Goal: Task Accomplishment & Management: Use online tool/utility

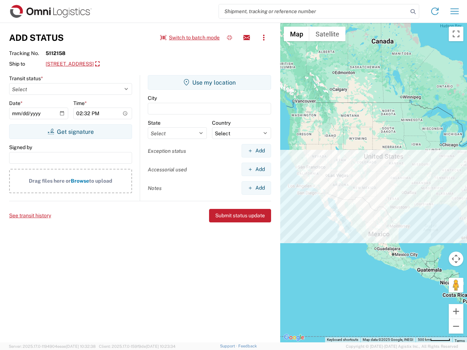
click at [313, 11] on input "search" at bounding box center [313, 11] width 189 height 14
click at [413, 12] on icon at bounding box center [413, 12] width 10 height 10
click at [435, 11] on icon at bounding box center [435, 11] width 12 height 12
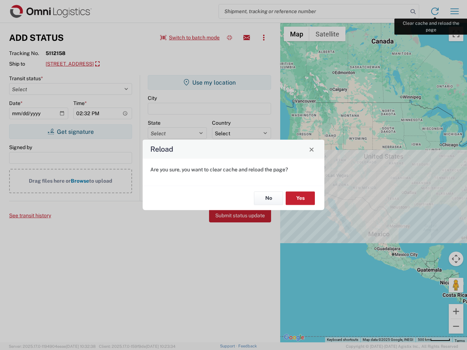
click at [455, 11] on div "Reload Are you sure, you want to clear cache and reload the page? No Yes" at bounding box center [233, 175] width 467 height 350
click at [190, 38] on div "Reload Are you sure, you want to clear cache and reload the page? No Yes" at bounding box center [233, 175] width 467 height 350
click at [229, 38] on div "Reload Are you sure, you want to clear cache and reload the page? No Yes" at bounding box center [233, 175] width 467 height 350
click at [247, 38] on div "Reload Are you sure, you want to clear cache and reload the page? No Yes" at bounding box center [233, 175] width 467 height 350
click at [264, 38] on div "Reload Are you sure, you want to clear cache and reload the page? No Yes" at bounding box center [233, 175] width 467 height 350
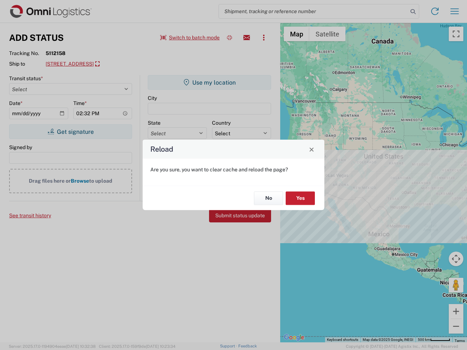
click at [112, 64] on div "Reload Are you sure, you want to clear cache and reload the page? No Yes" at bounding box center [233, 175] width 467 height 350
click at [70, 132] on div "Reload Are you sure, you want to clear cache and reload the page? No Yes" at bounding box center [233, 175] width 467 height 350
